Goal: Navigation & Orientation: Find specific page/section

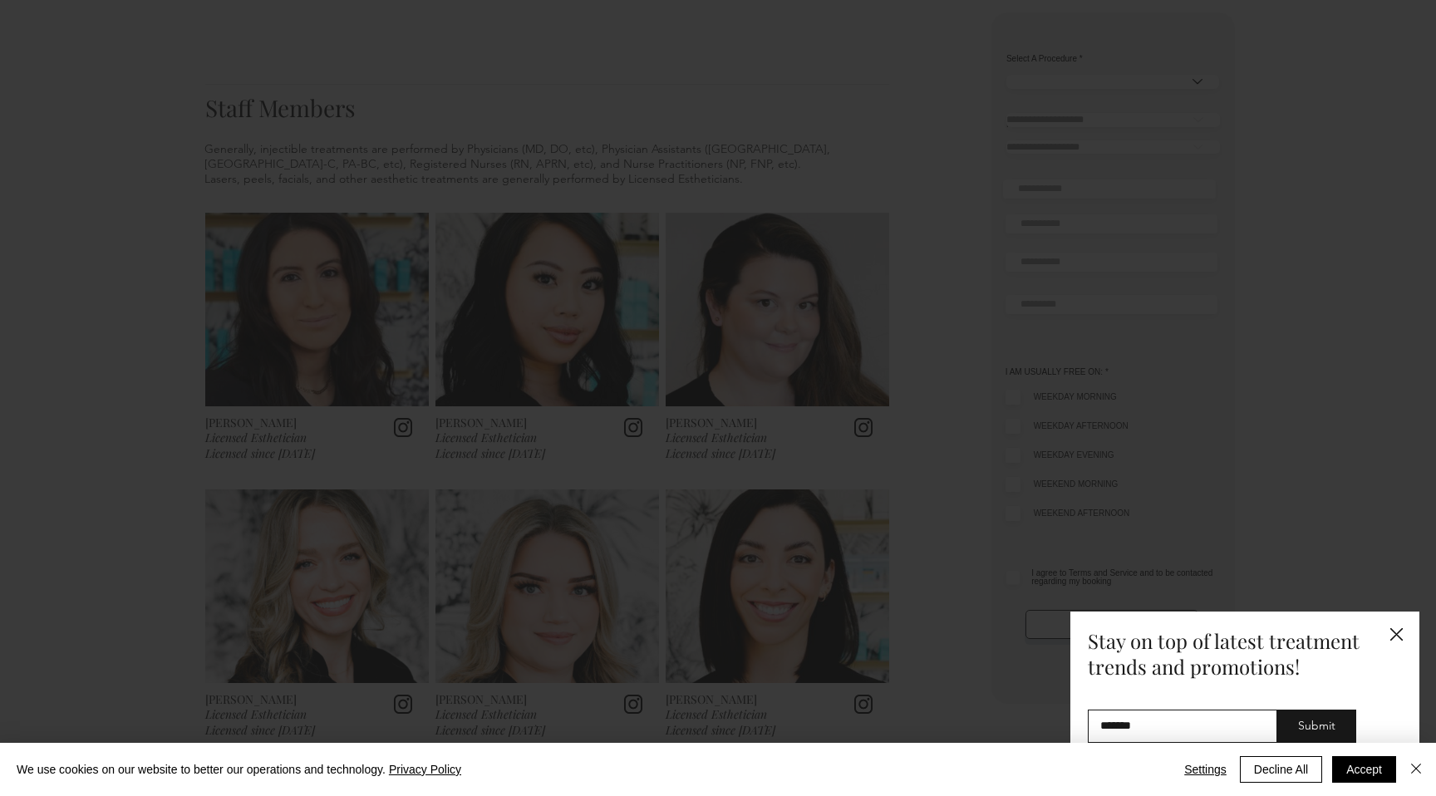
click at [1395, 635] on icon "Back to site" at bounding box center [1396, 634] width 12 height 12
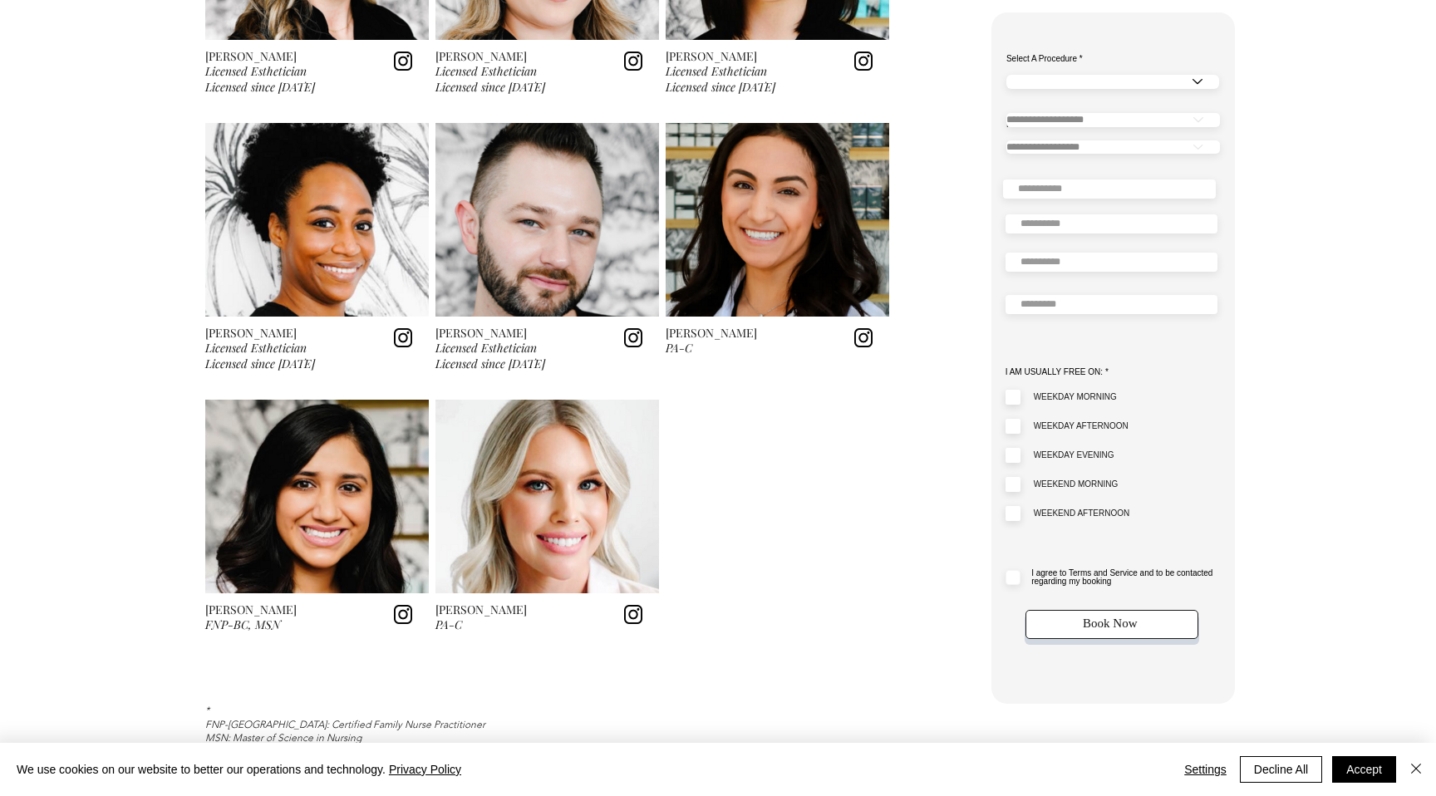
scroll to position [2446, 0]
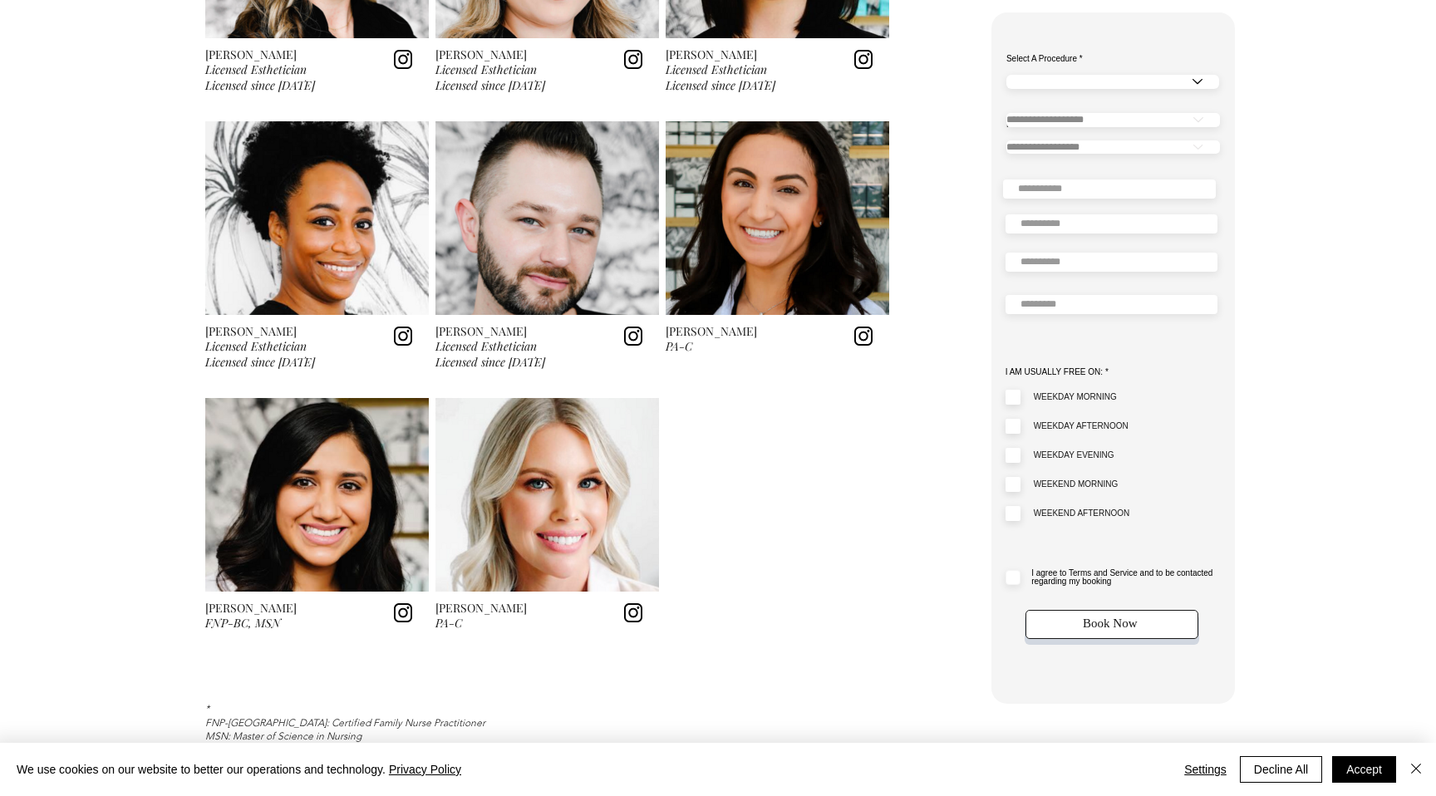
click at [400, 614] on img at bounding box center [402, 612] width 27 height 18
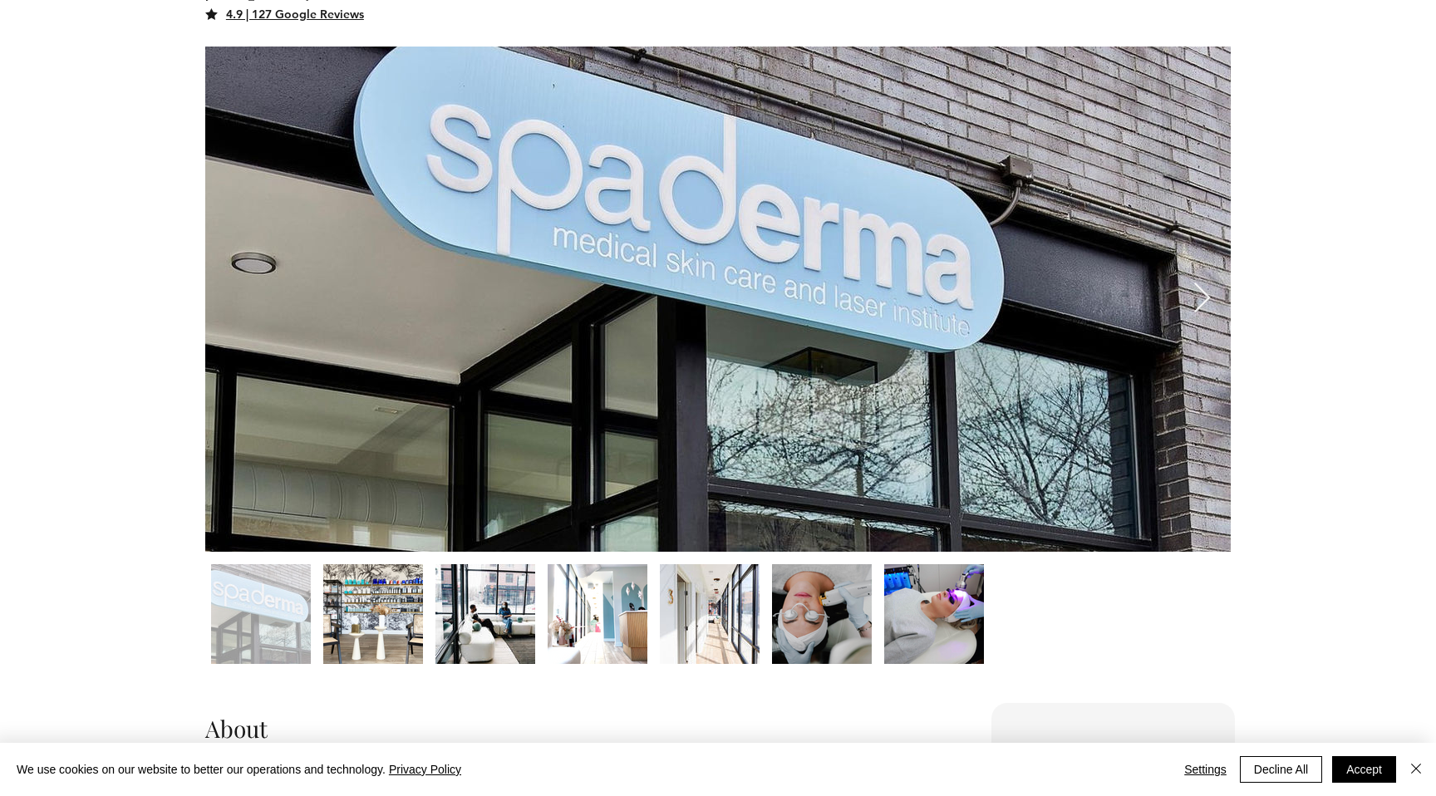
scroll to position [0, 0]
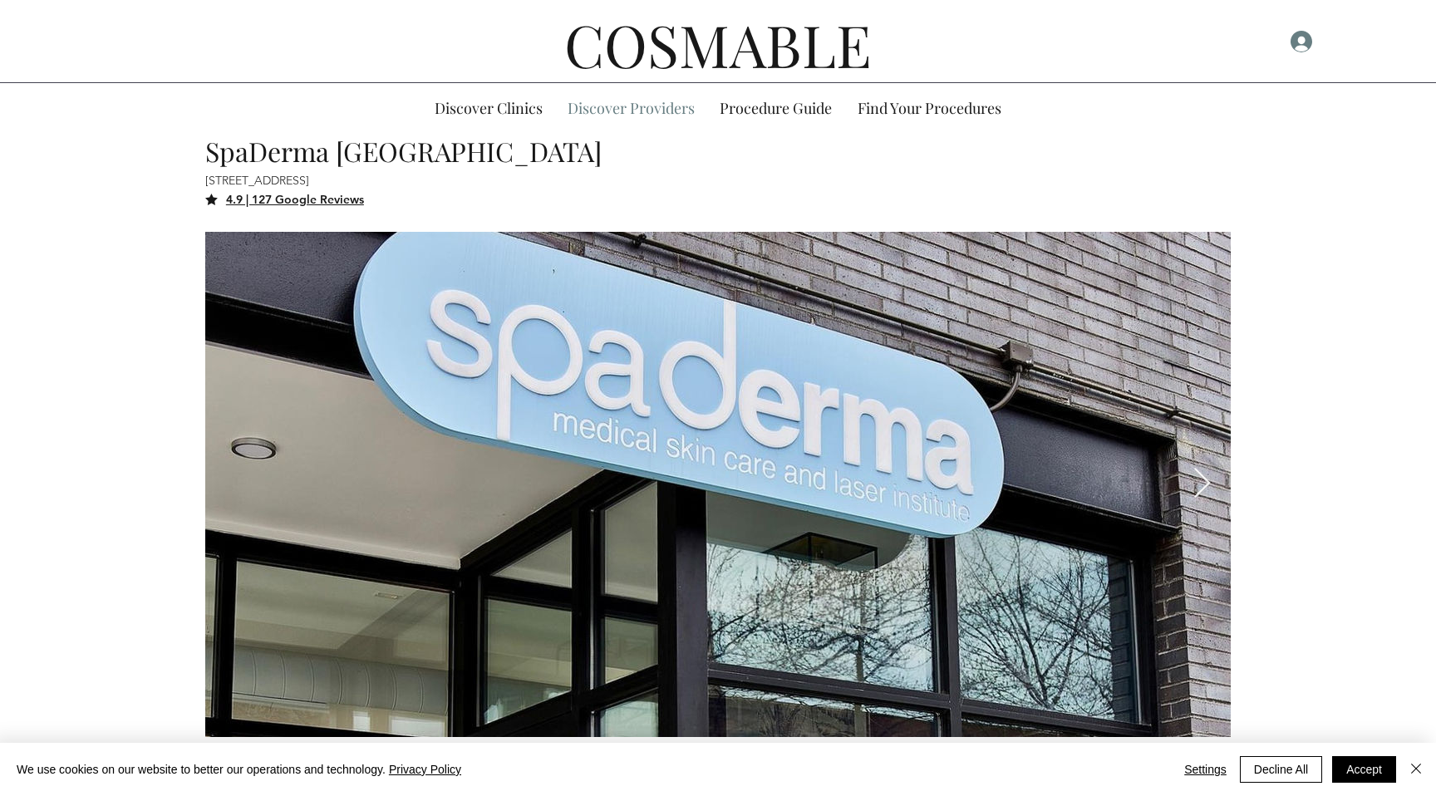
click at [631, 111] on p "Discover Providers" at bounding box center [631, 108] width 144 height 50
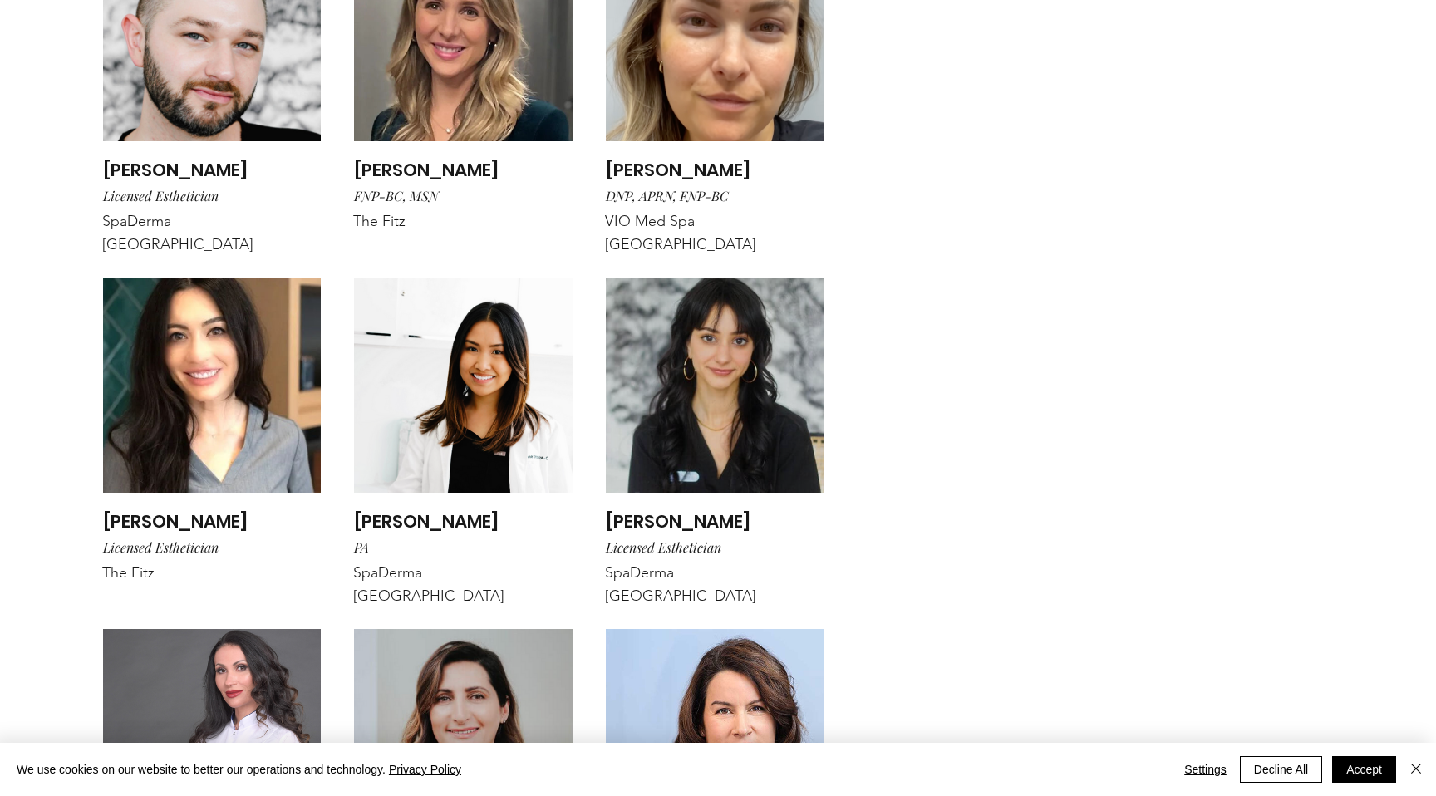
scroll to position [4667, 0]
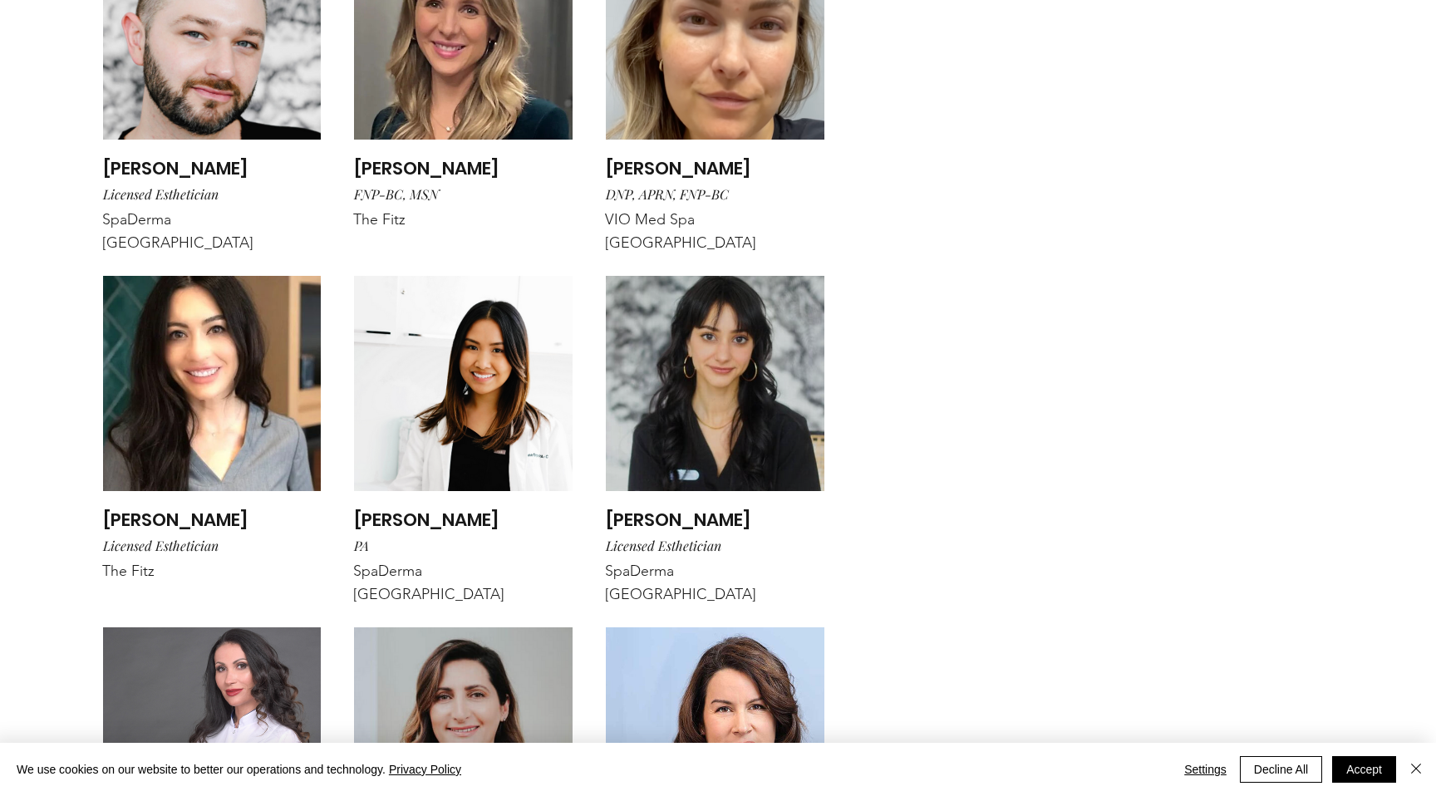
click at [741, 312] on img "main content" at bounding box center [715, 383] width 219 height 215
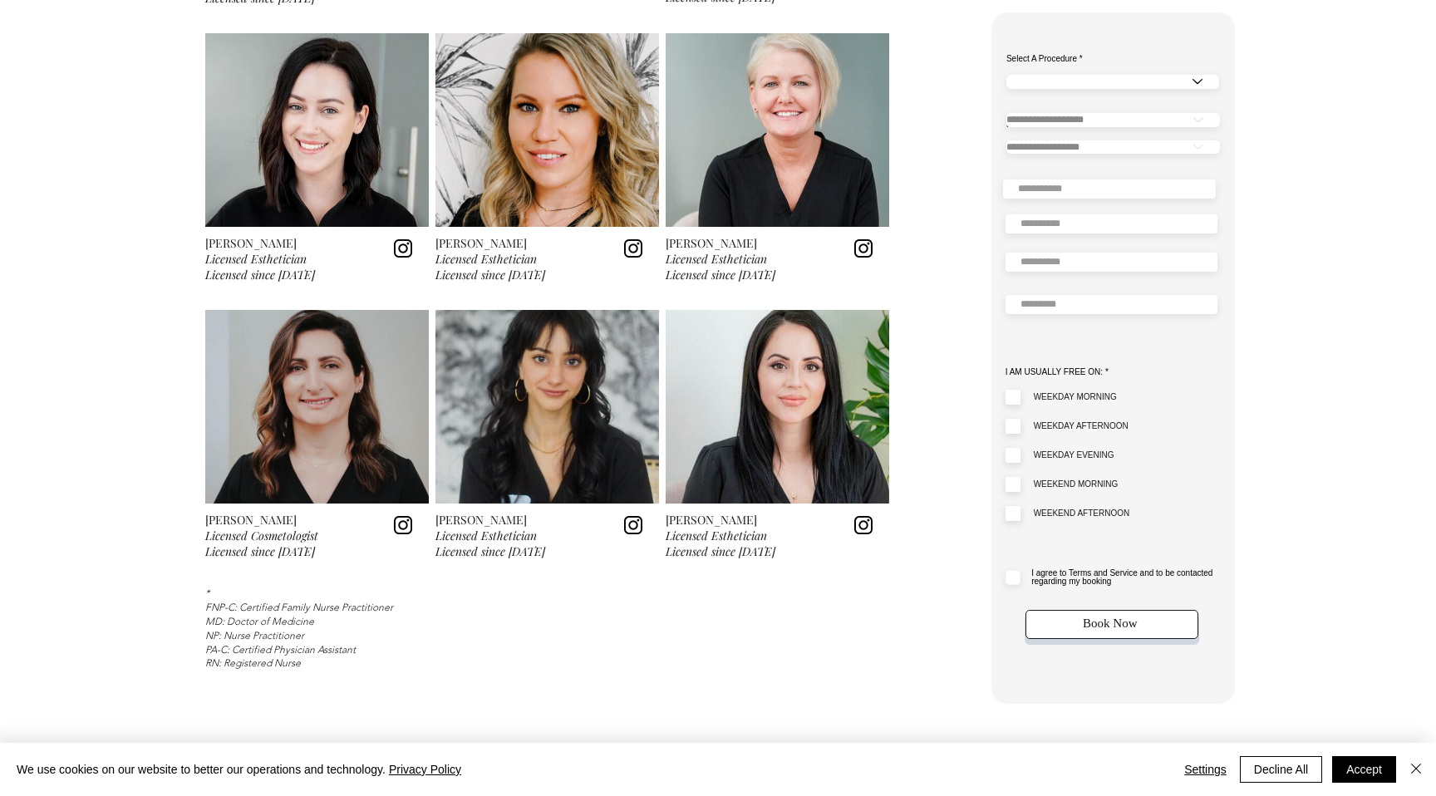
scroll to position [2586, 0]
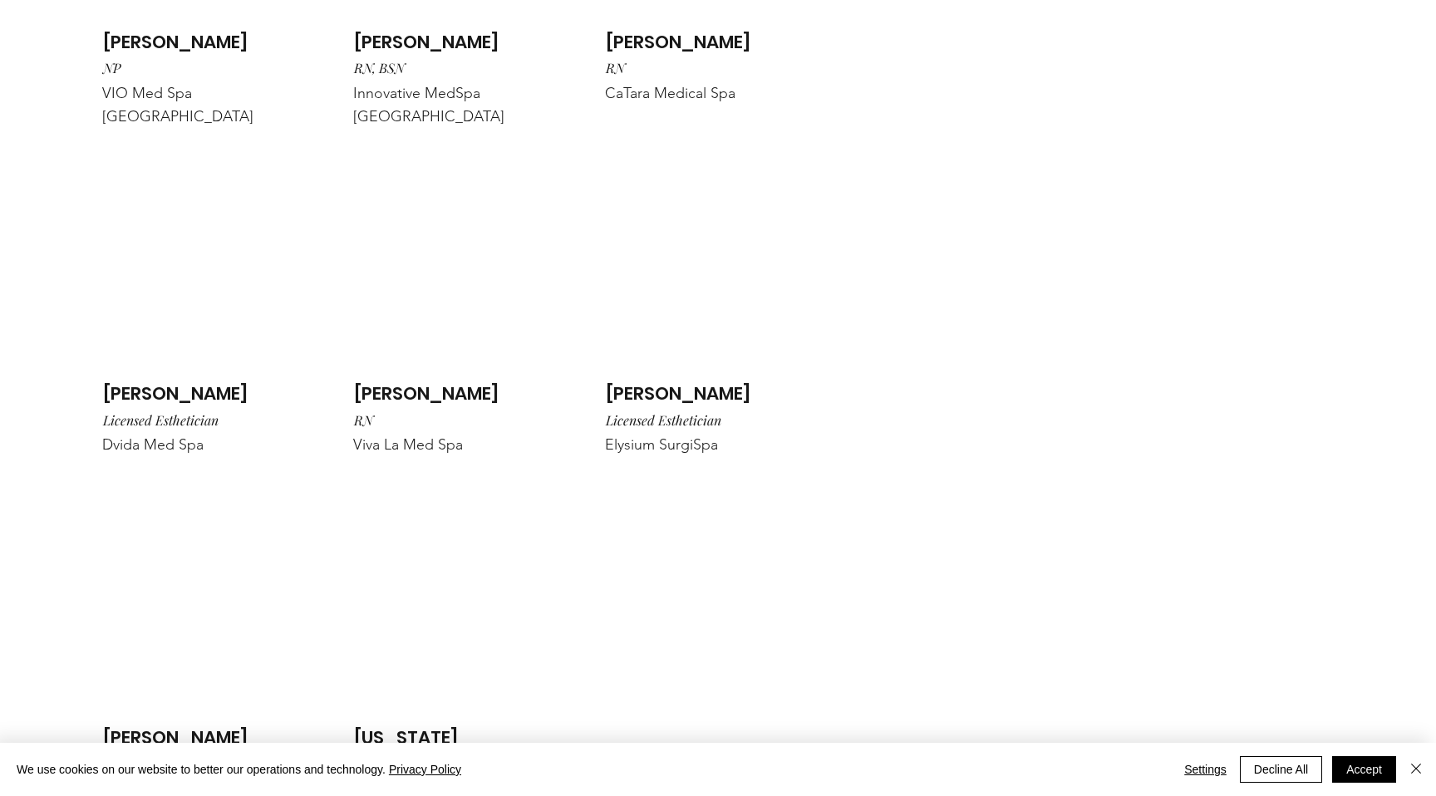
scroll to position [23228, 0]
